Goal: Navigation & Orientation: Go to known website

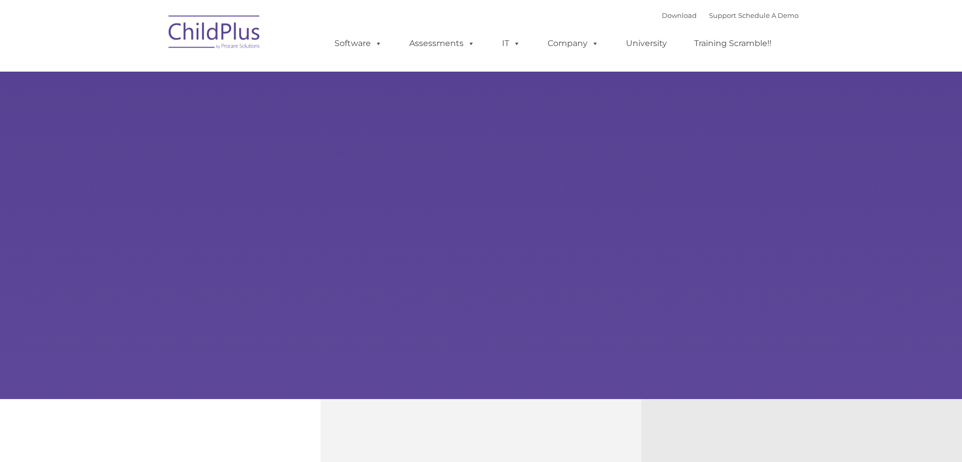
type input ""
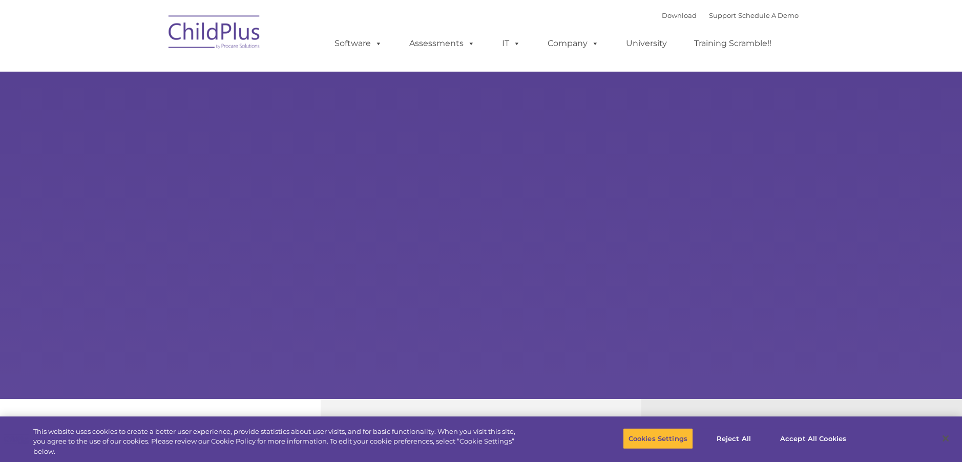
select select "MEDIUM"
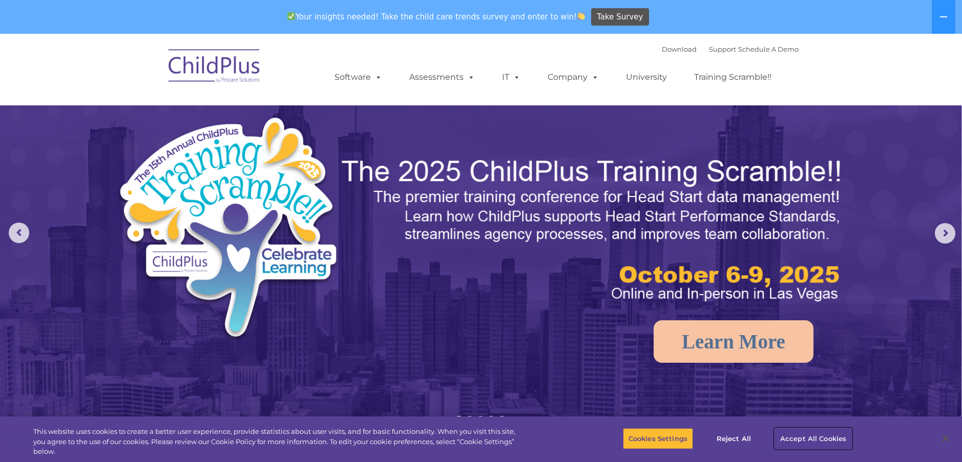
click at [797, 438] on button "Accept All Cookies" at bounding box center [812, 439] width 77 height 22
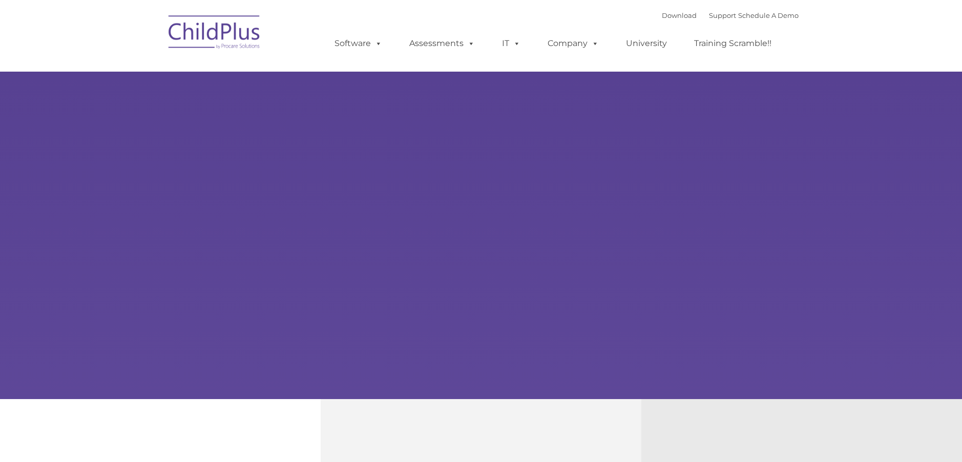
type input ""
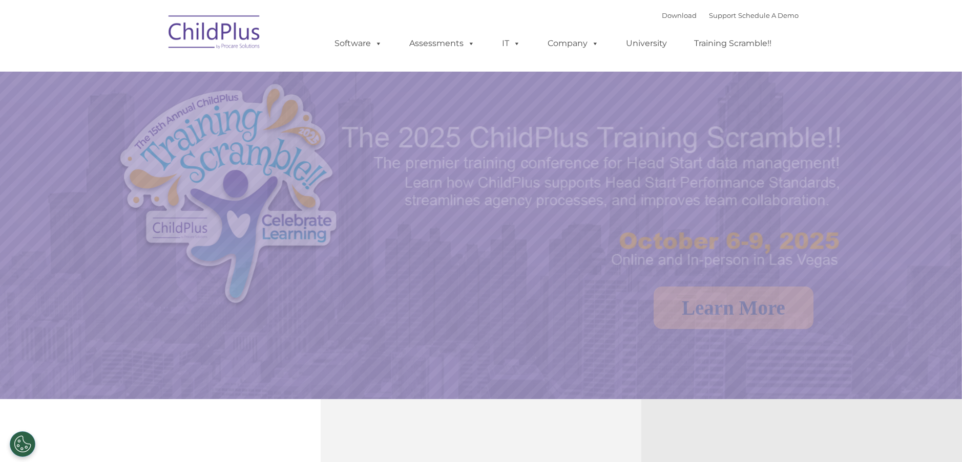
select select "MEDIUM"
